Goal: Task Accomplishment & Management: Complete application form

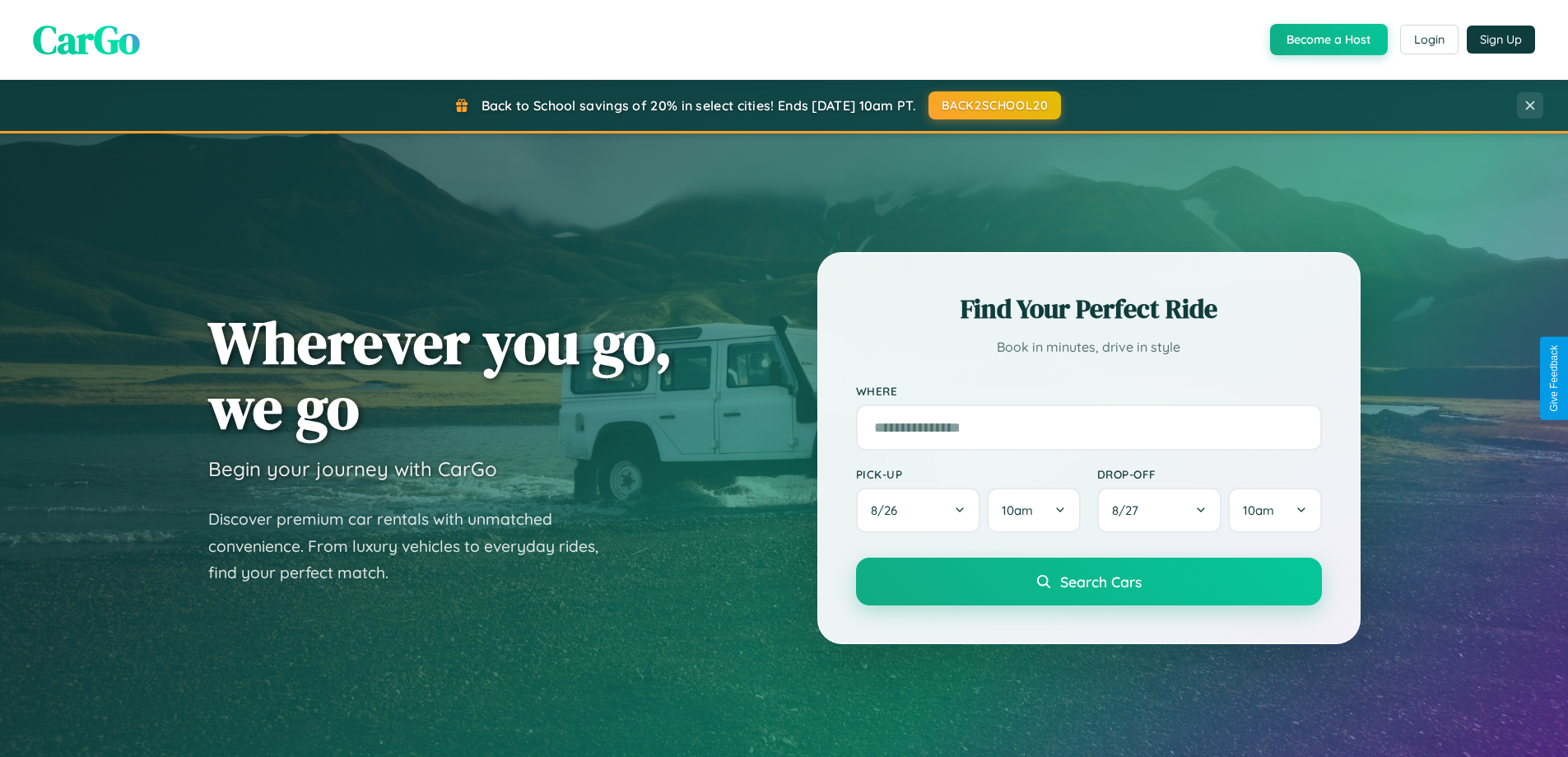
scroll to position [710, 0]
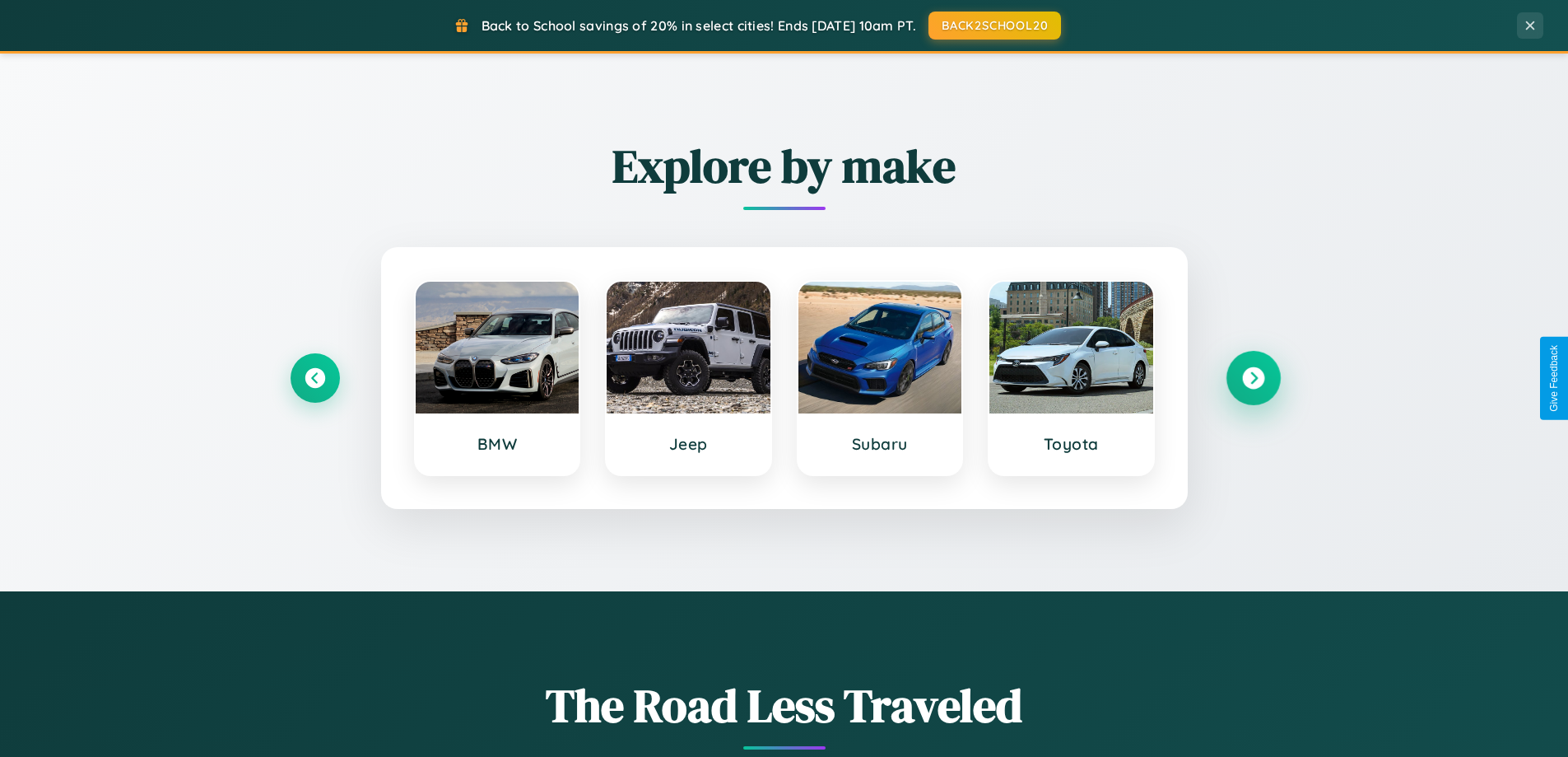
click at [1253, 378] on icon at bounding box center [1253, 378] width 22 height 22
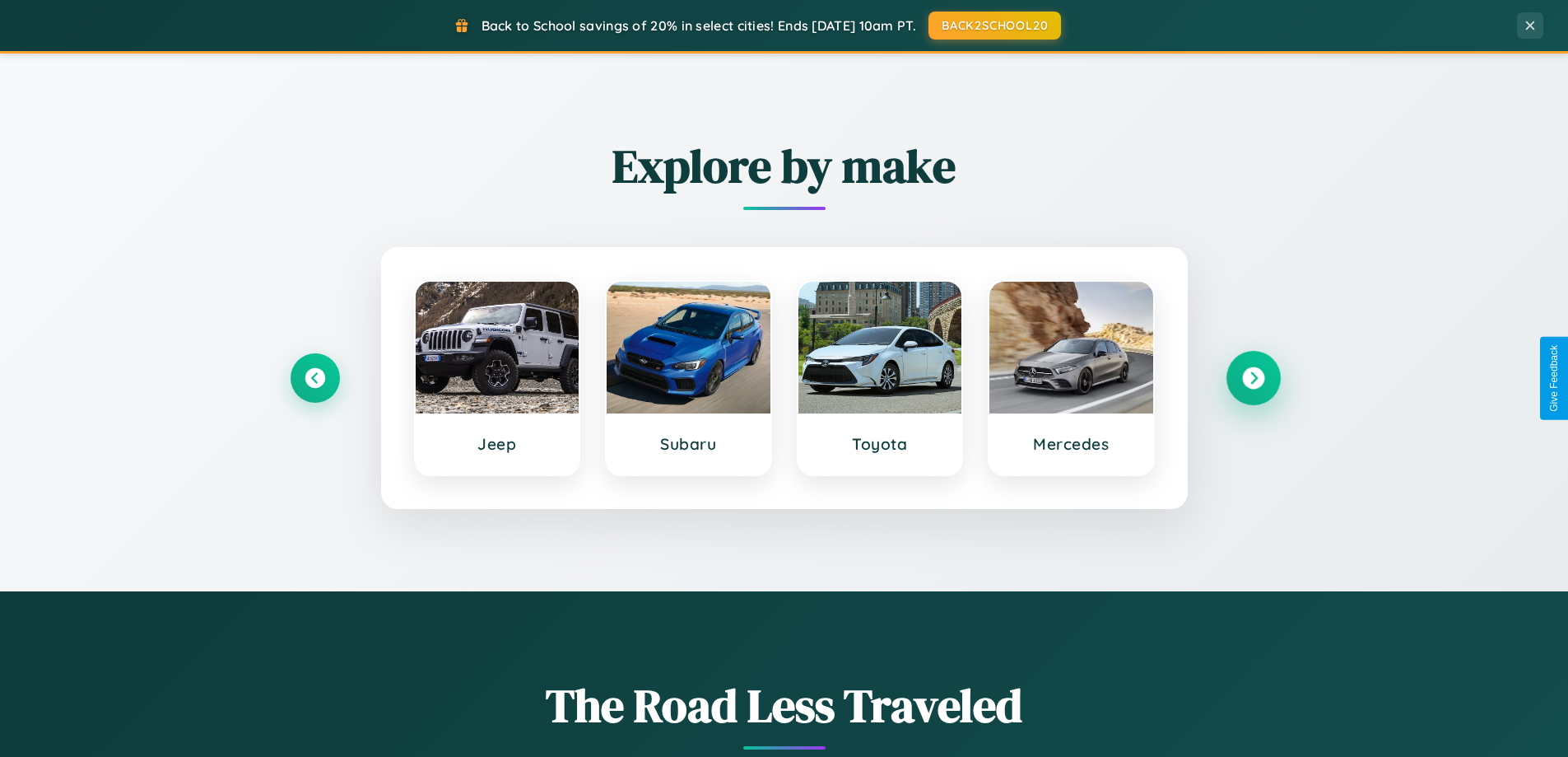
scroll to position [3168, 0]
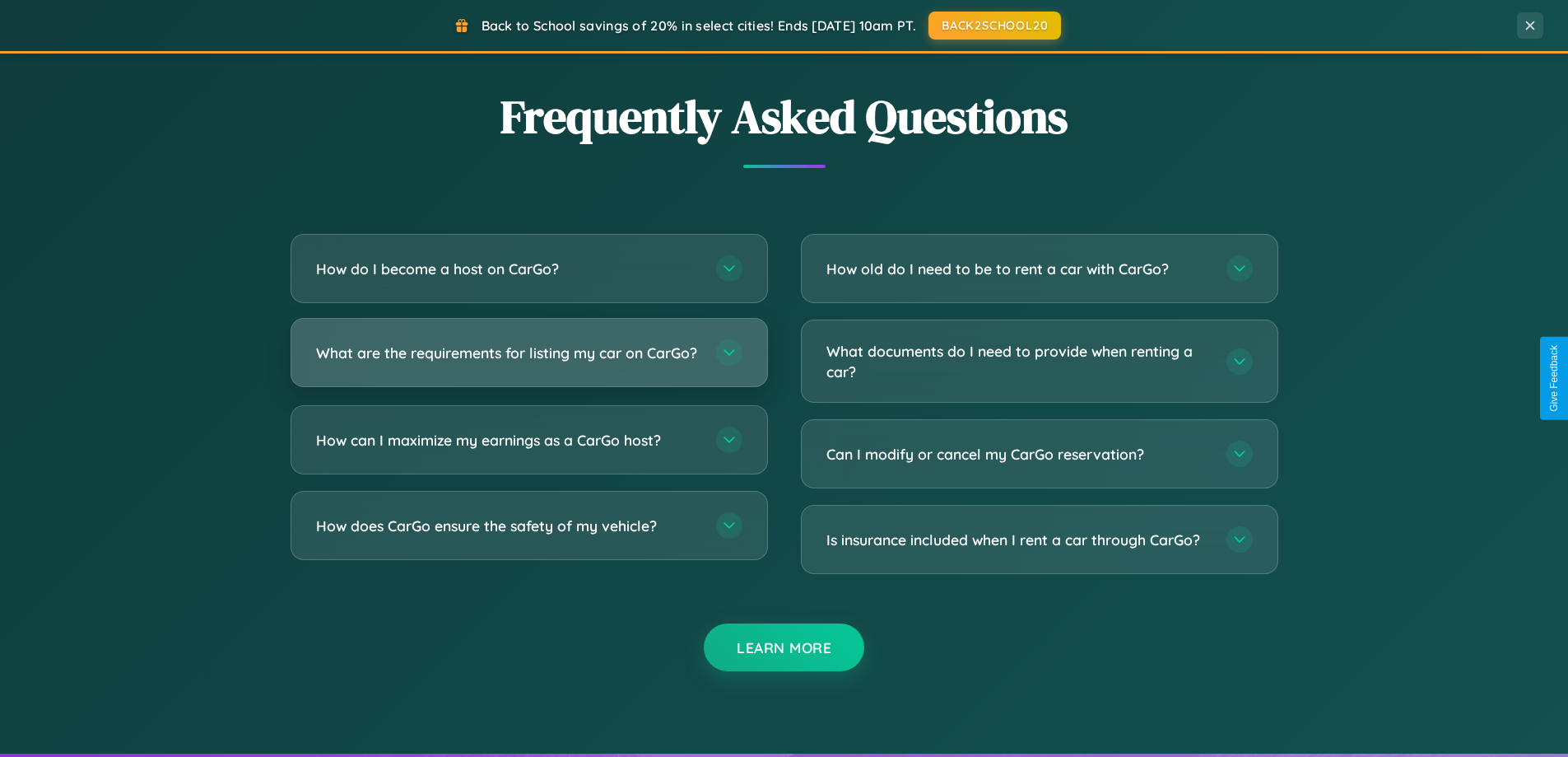
click at [528, 359] on h3 "What are the requirements for listing my car on CarGo?" at bounding box center [507, 353] width 383 height 21
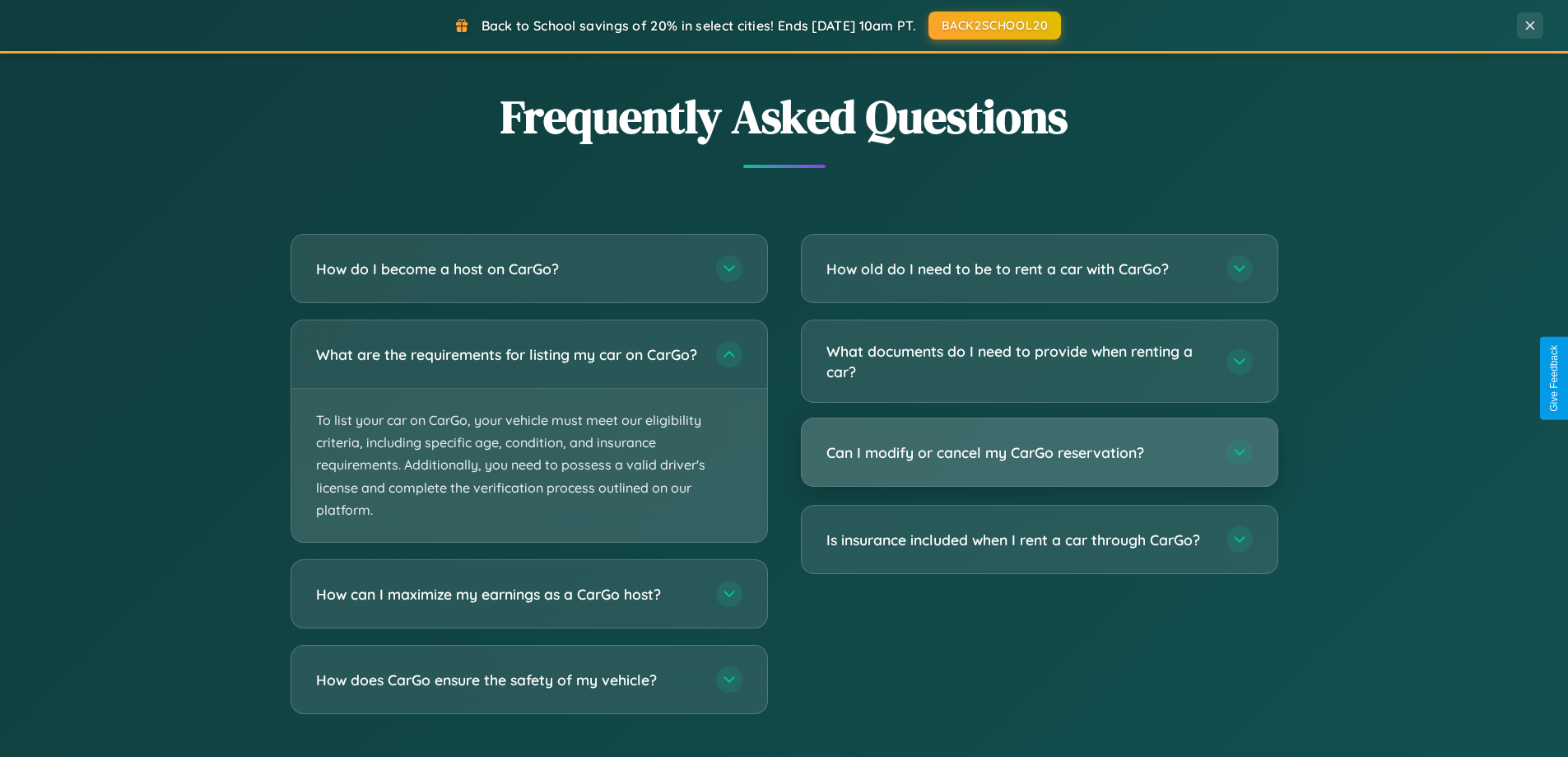
click at [1039, 453] on h3 "Can I modify or cancel my CarGo reservation?" at bounding box center [1018, 452] width 383 height 21
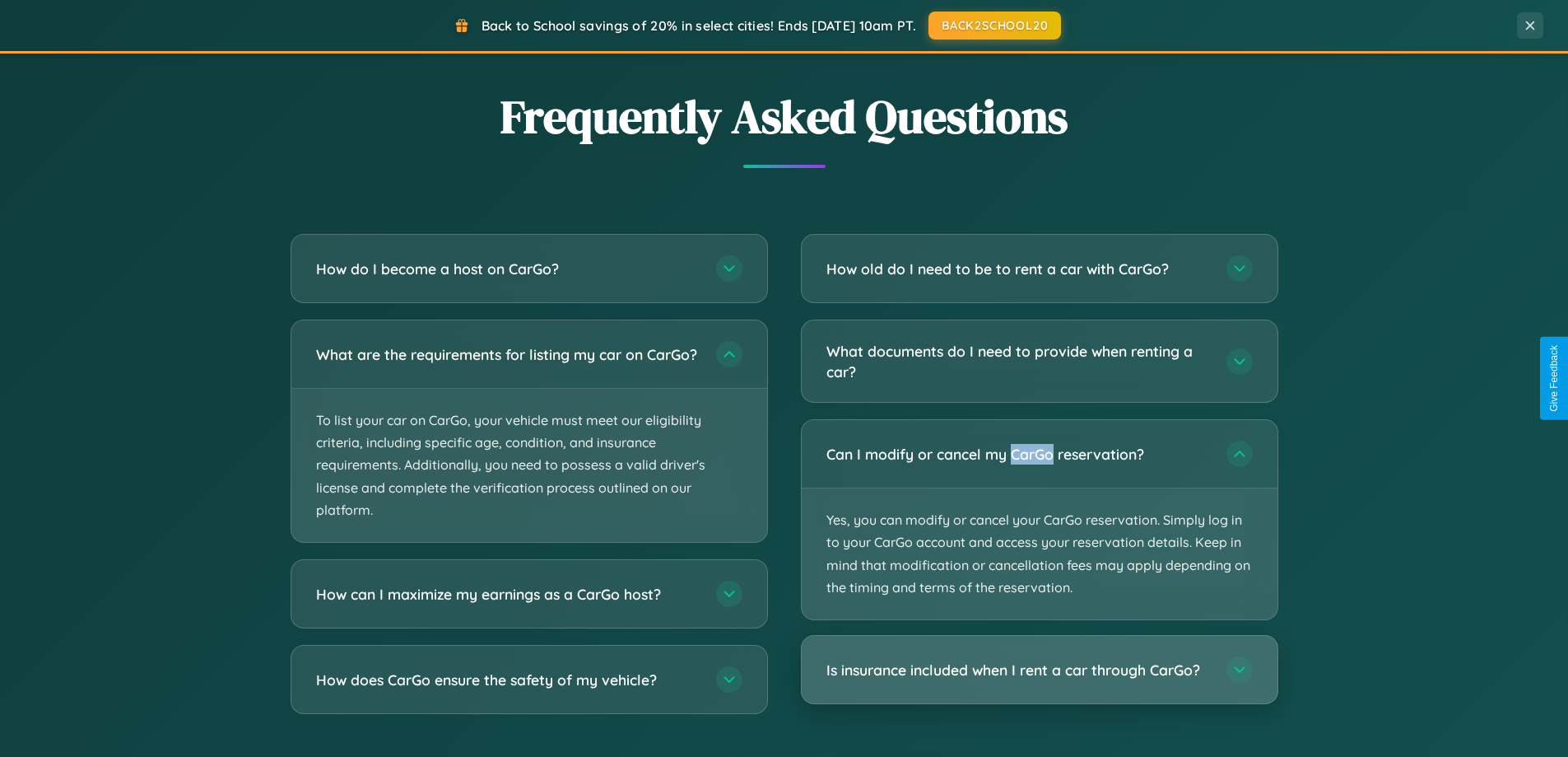
click at [1039, 670] on h3 "Is insurance included when I rent a car through CarGo?" at bounding box center [1018, 670] width 383 height 21
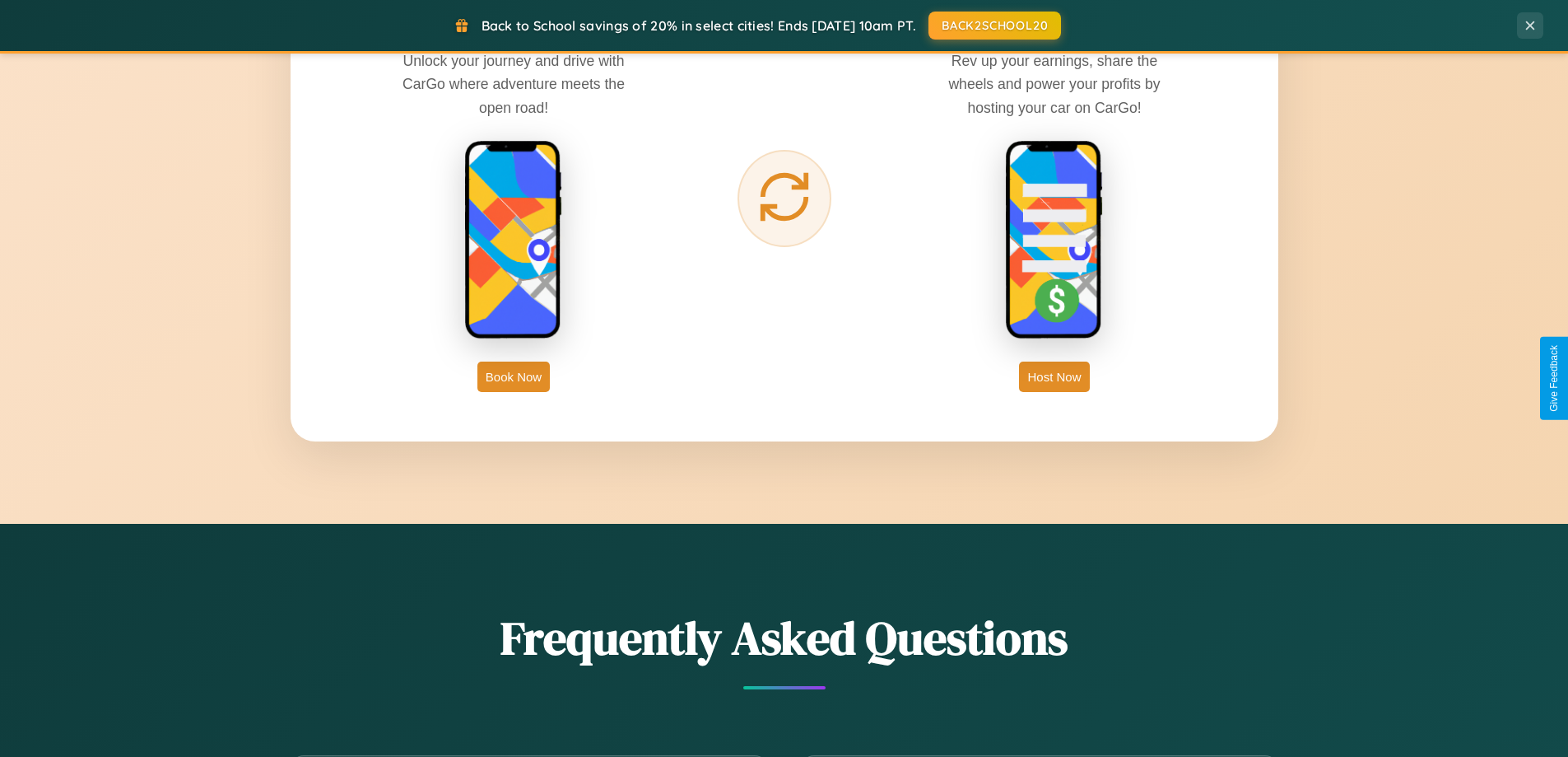
scroll to position [2645, 0]
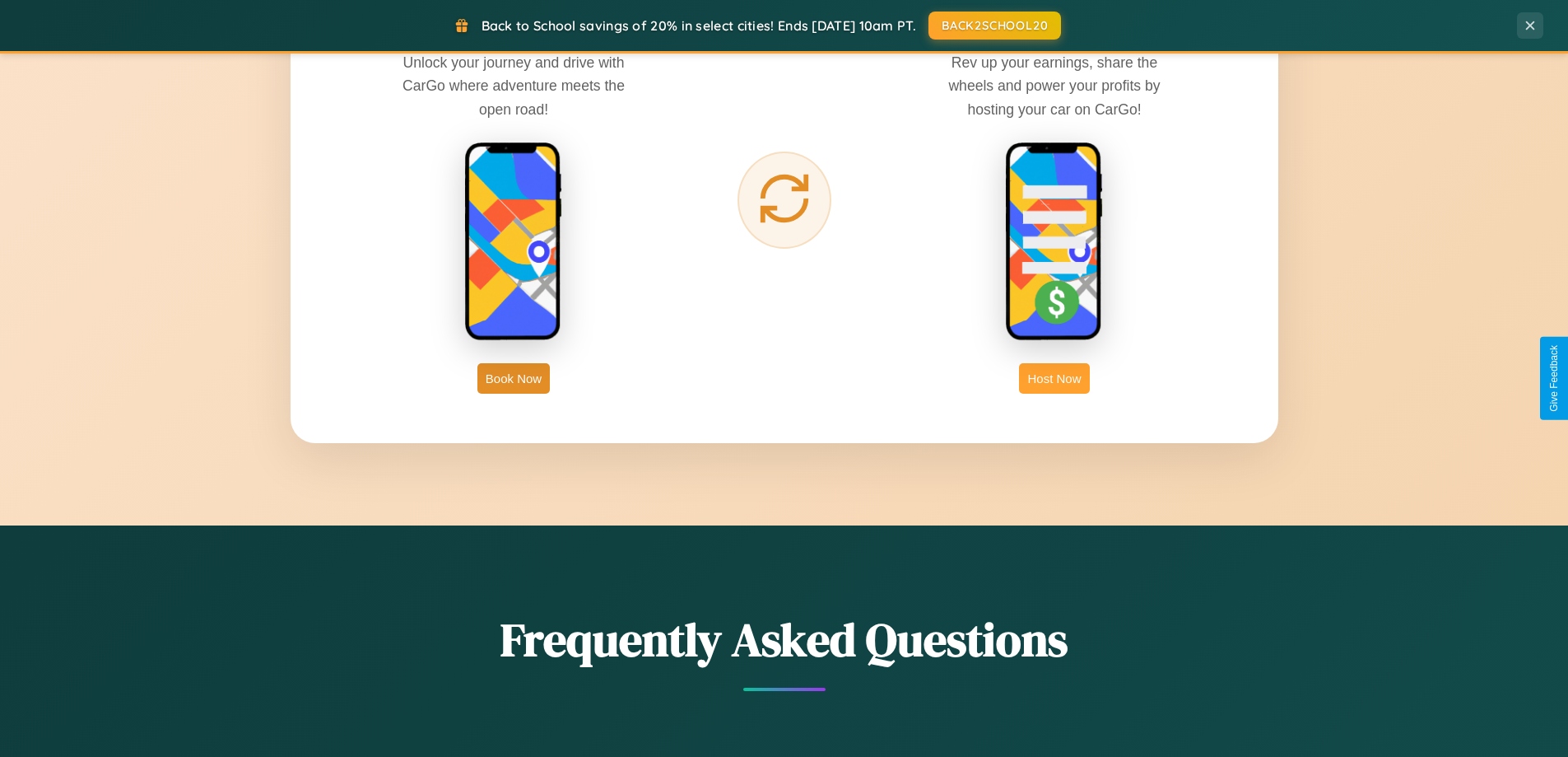
click at [1055, 378] on button "Host Now" at bounding box center [1054, 378] width 70 height 31
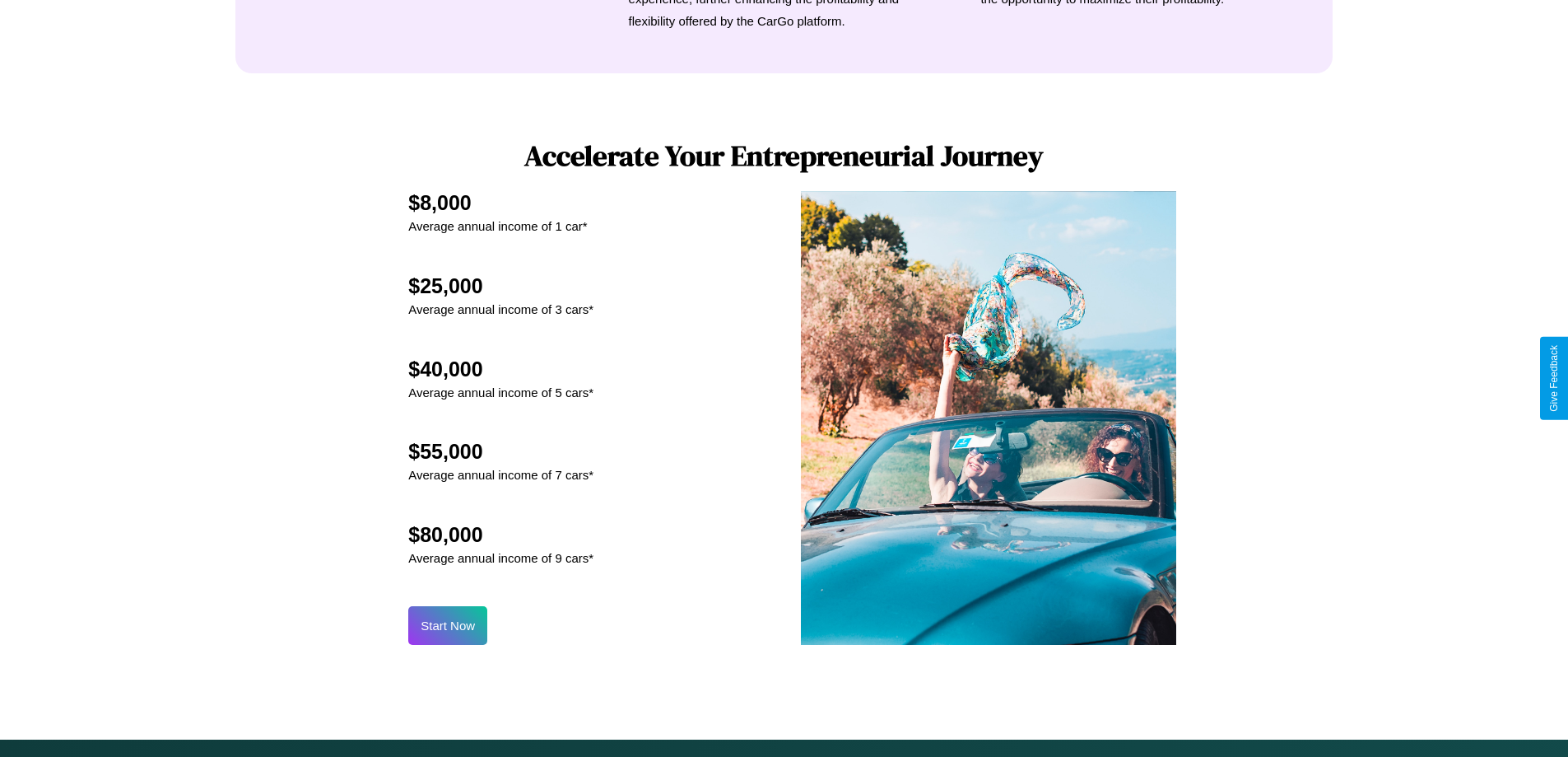
scroll to position [2225, 0]
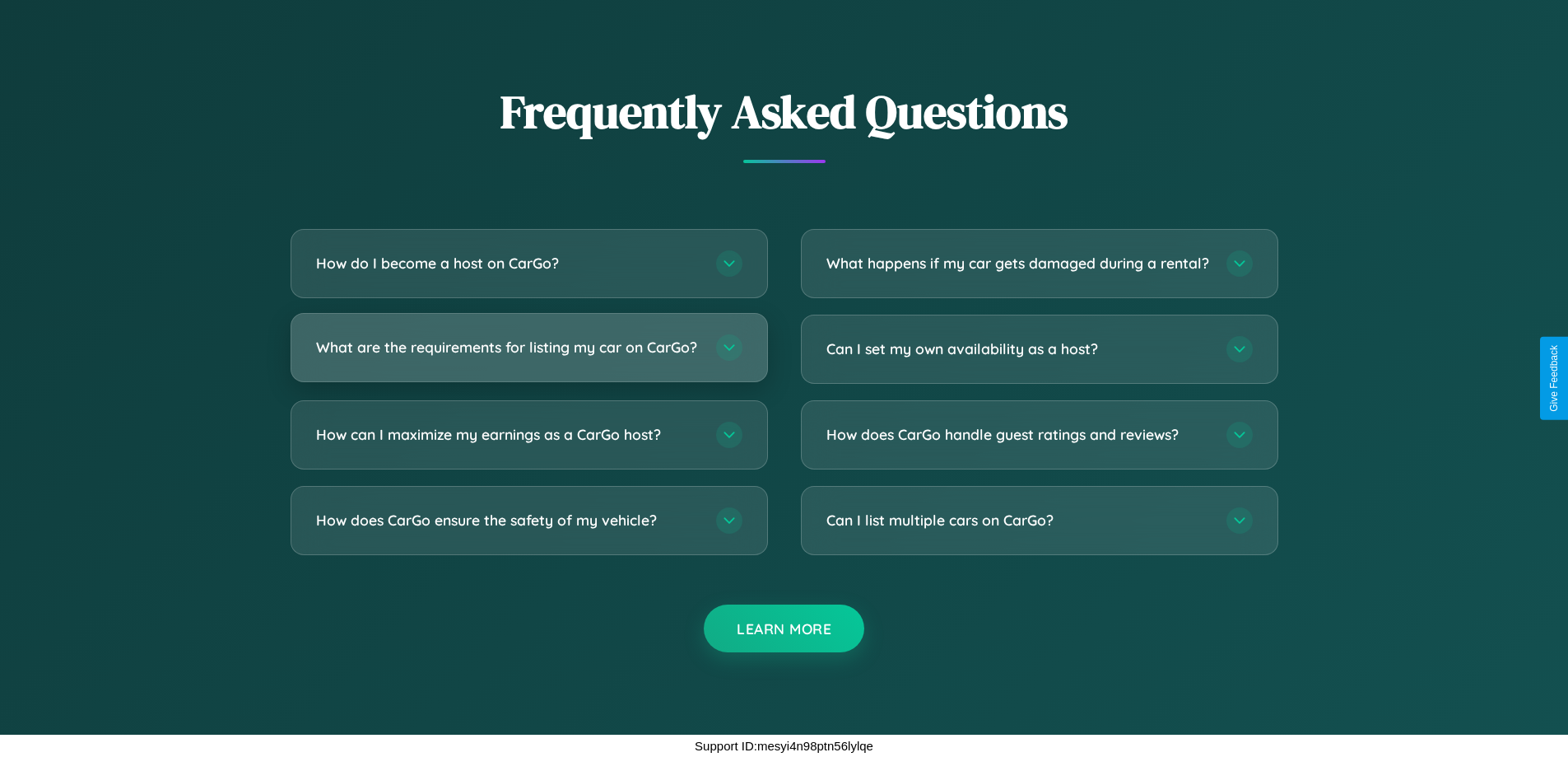
click at [528, 340] on h3 "What are the requirements for listing my car on CarGo?" at bounding box center [507, 347] width 383 height 21
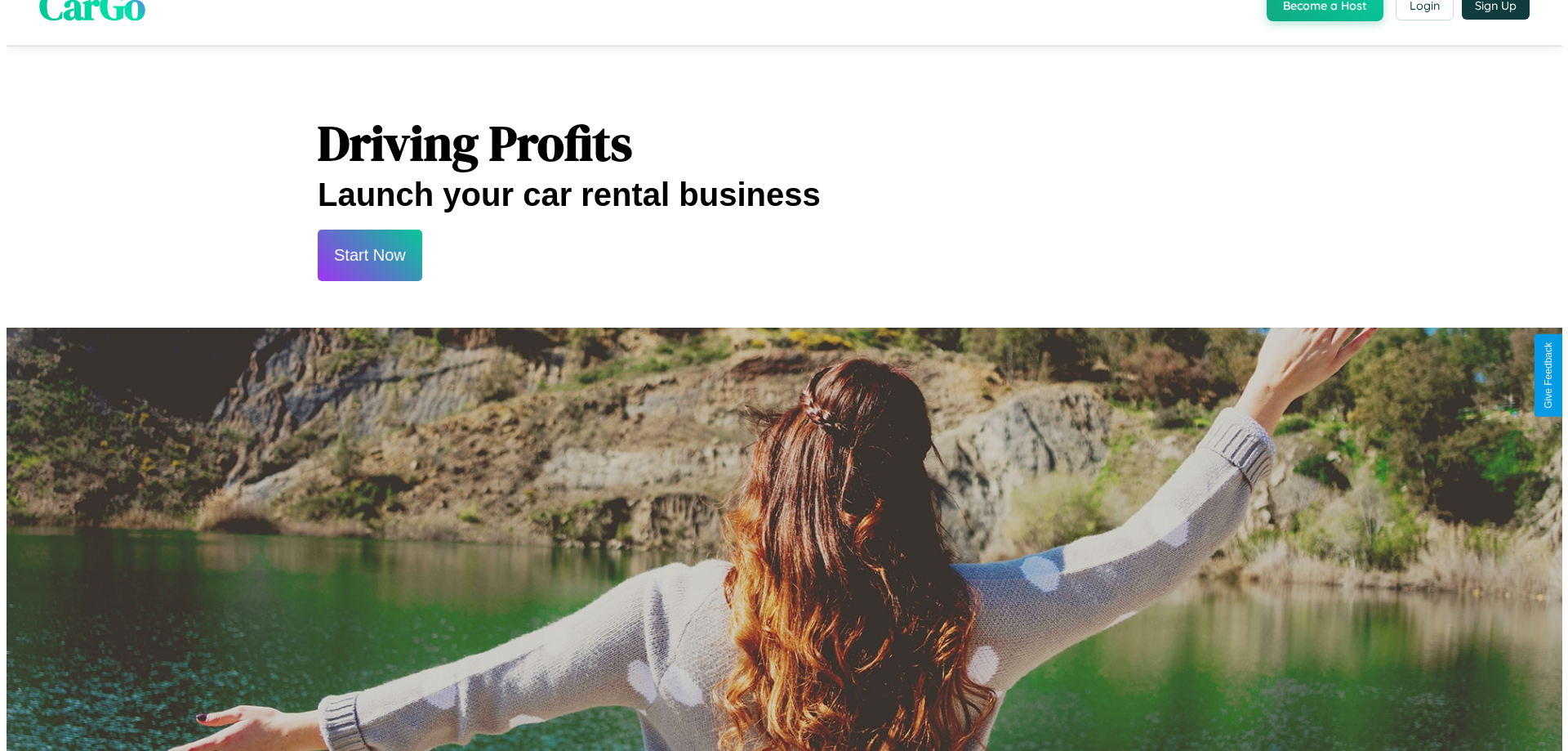
scroll to position [0, 0]
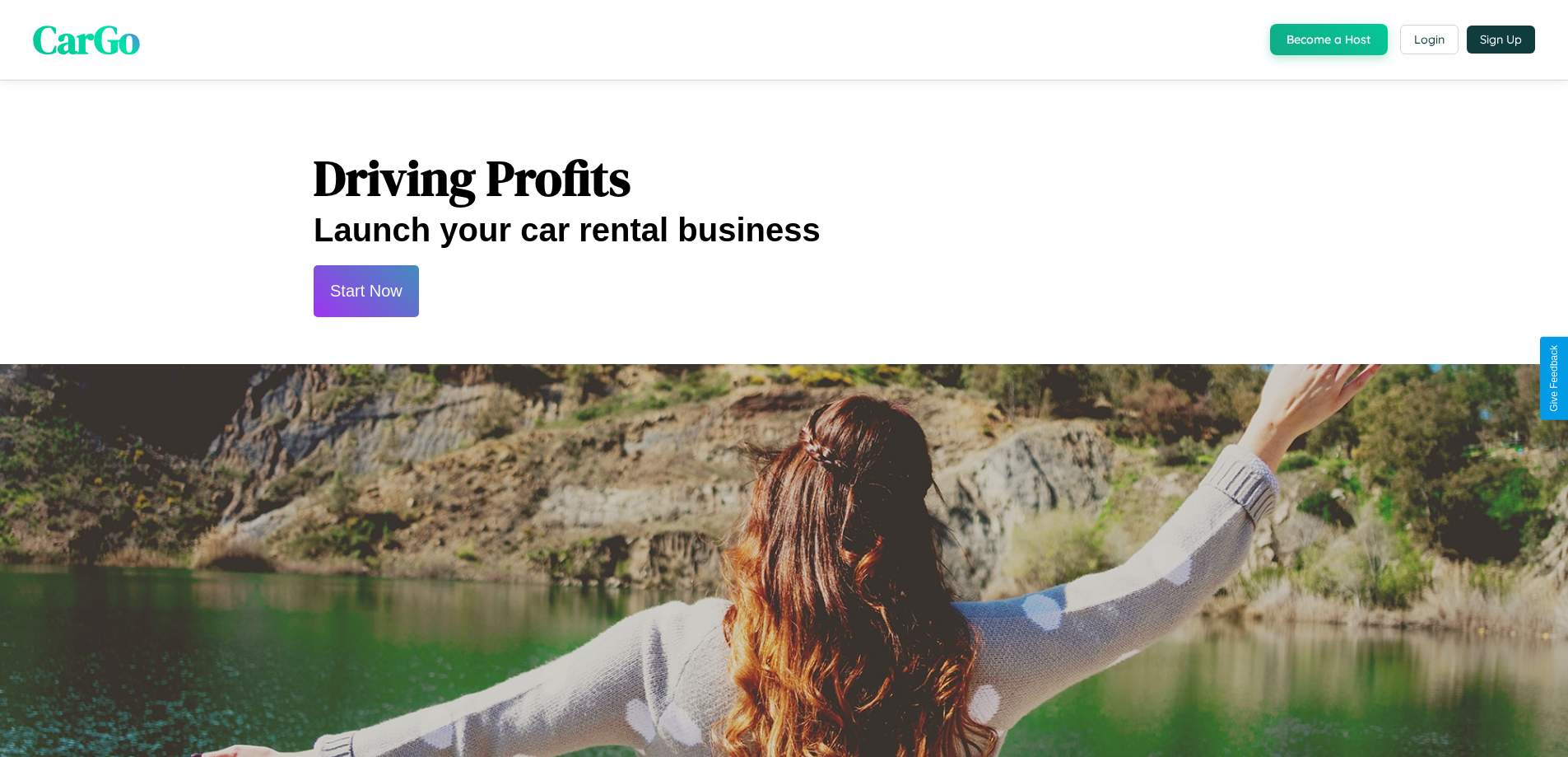
click at [365, 290] on button "Start Now" at bounding box center [366, 291] width 106 height 52
